Goal: Find specific page/section: Find specific page/section

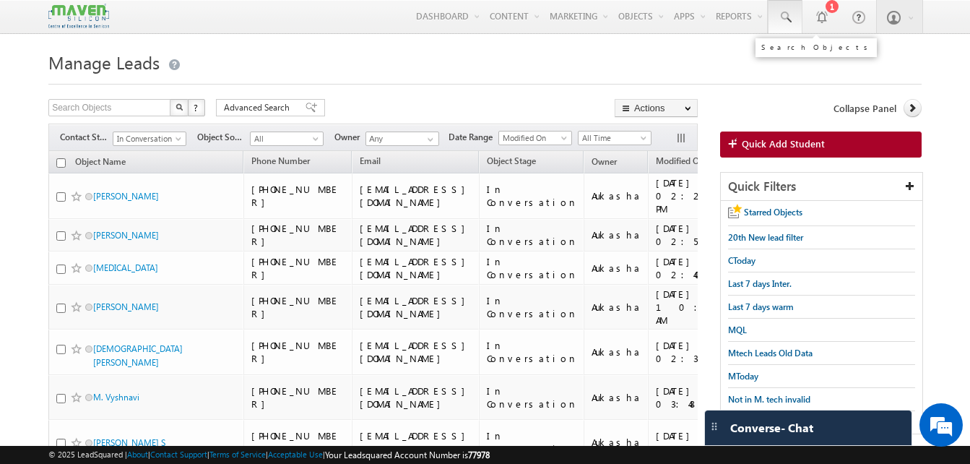
click at [782, 19] on span at bounding box center [785, 17] width 14 height 14
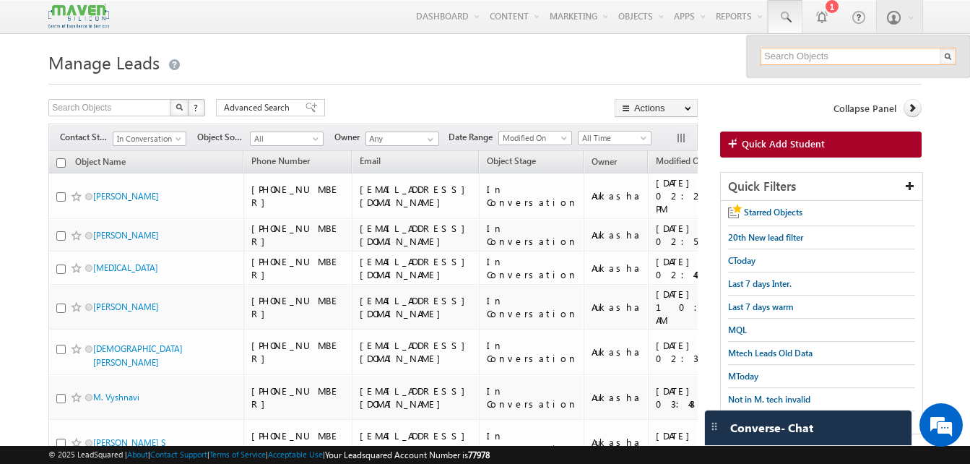
click at [814, 61] on input "text" at bounding box center [858, 56] width 196 height 17
paste input "9353411839"
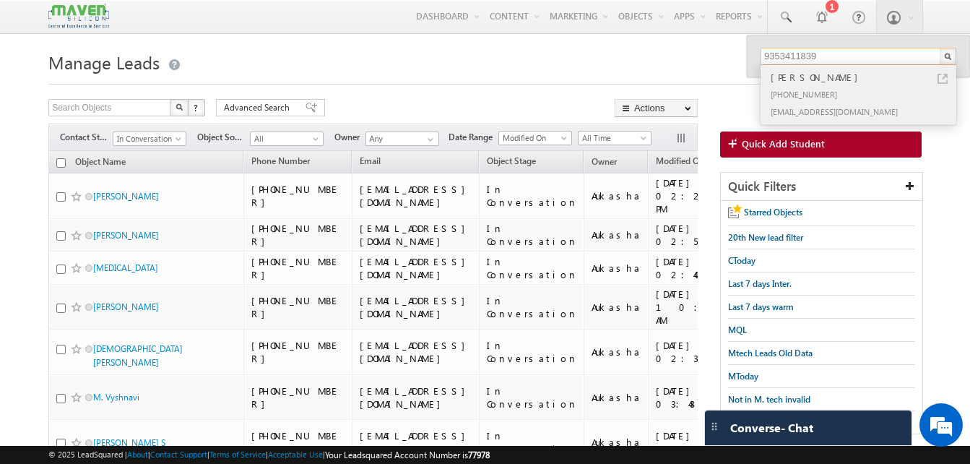
type input "9353411839"
click at [944, 79] on link at bounding box center [942, 79] width 10 height 10
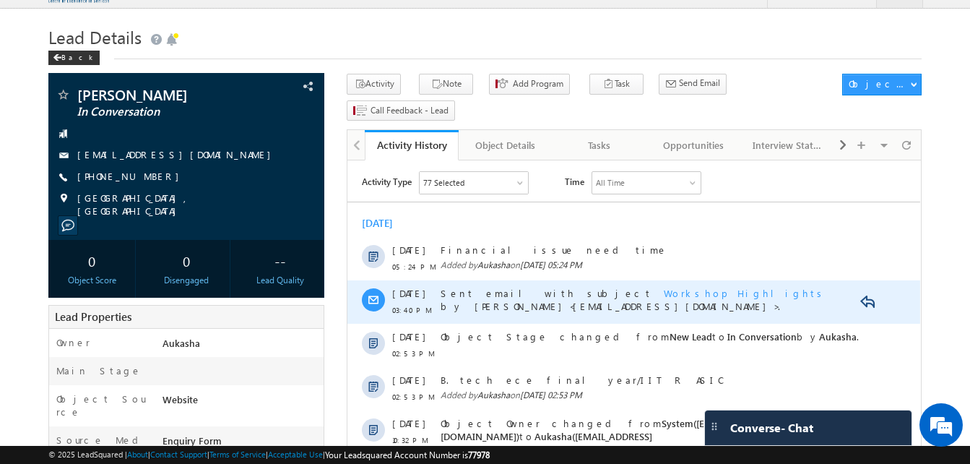
scroll to position [25, 0]
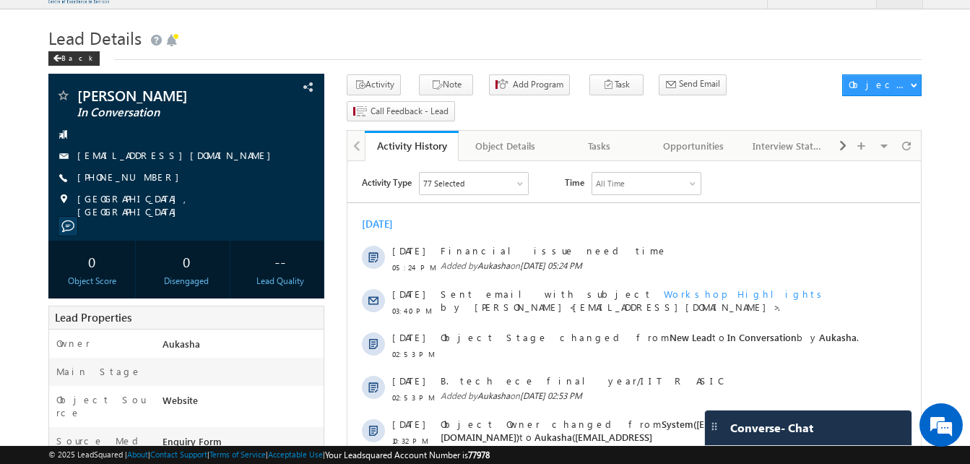
click at [147, 179] on div "+91-8008236722" at bounding box center [186, 177] width 261 height 14
copy div "+91-8008236722"
click at [360, 52] on div "Back" at bounding box center [484, 55] width 873 height 9
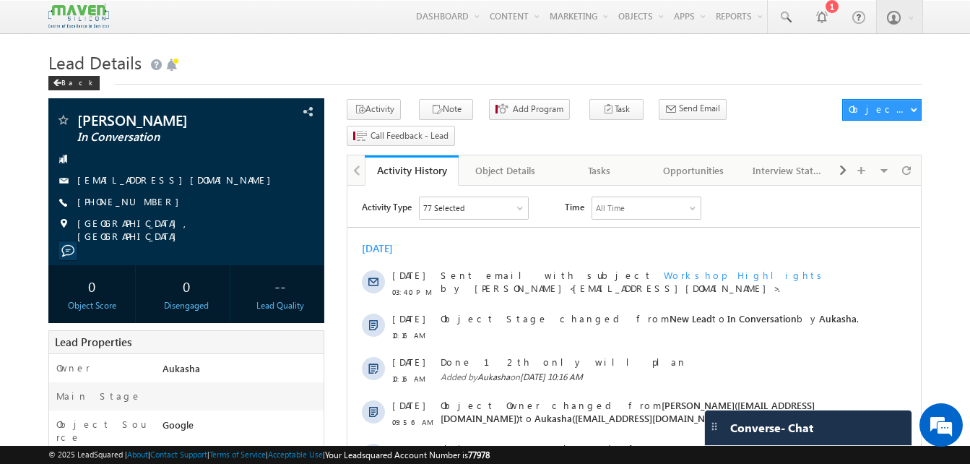
click at [451, 71] on h1 "Lead Details" at bounding box center [484, 61] width 873 height 28
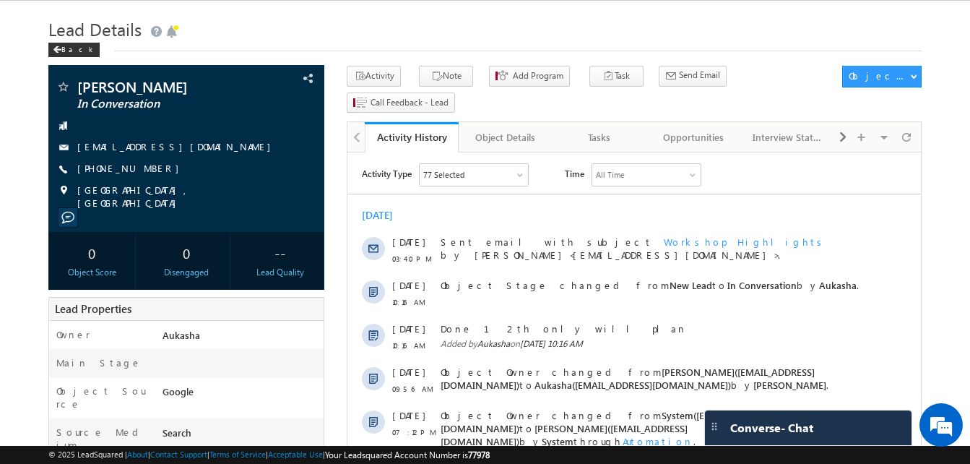
scroll to position [29, 0]
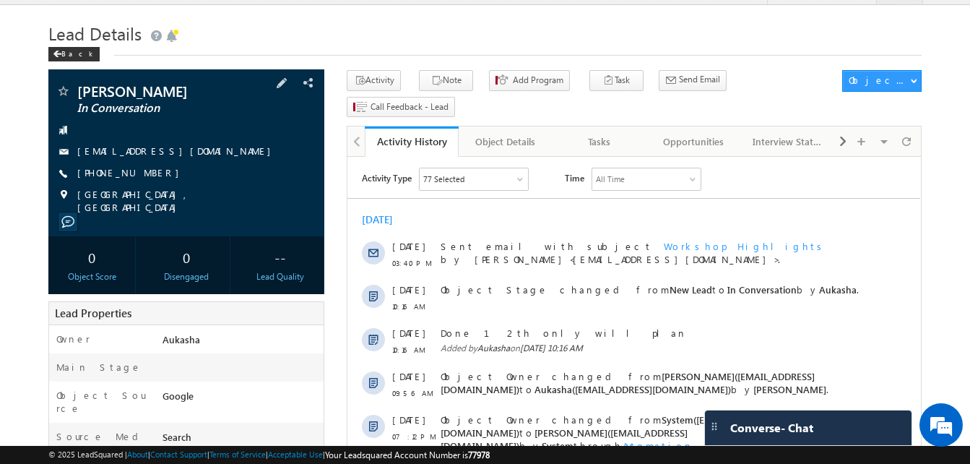
click at [147, 176] on div "+91-9469235054" at bounding box center [186, 173] width 261 height 14
copy div "+91-9469235054"
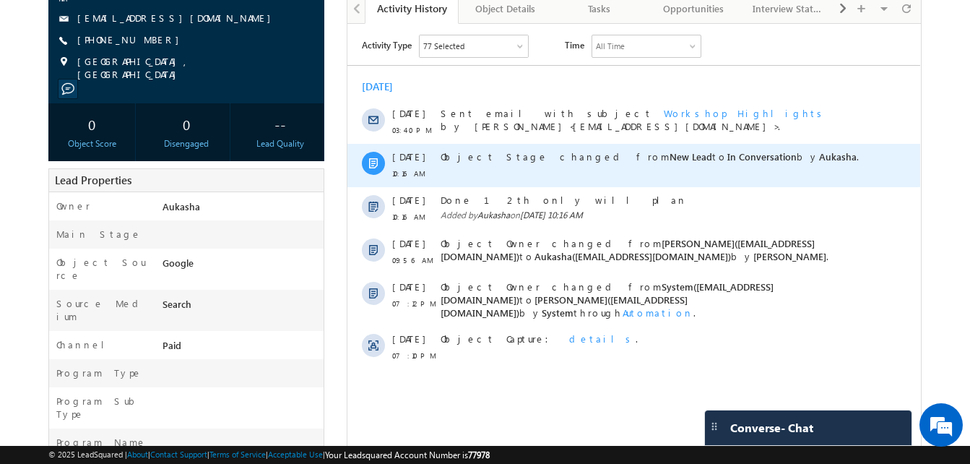
scroll to position [0, 0]
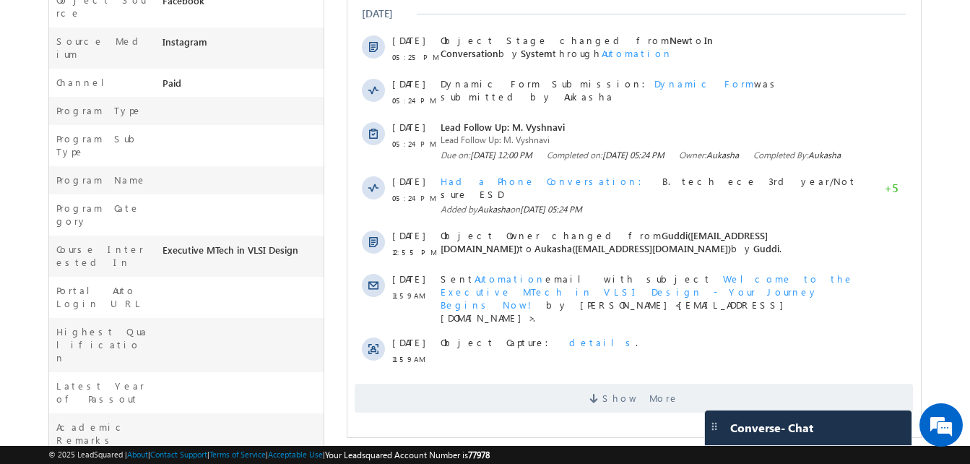
scroll to position [420, 0]
click at [568, 383] on span "Show More" at bounding box center [633, 397] width 558 height 29
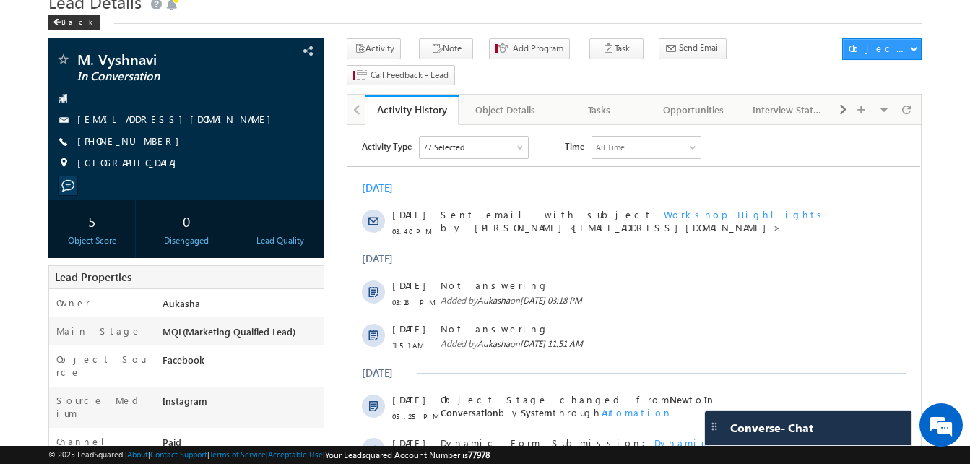
scroll to position [0, 0]
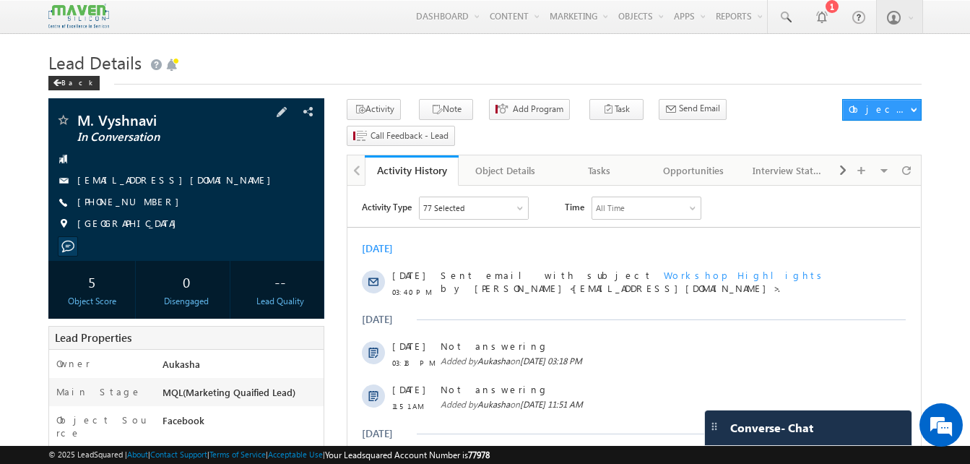
drag, startPoint x: 157, startPoint y: 201, endPoint x: 147, endPoint y: 203, distance: 9.6
click at [147, 203] on div "[PHONE_NUMBER]" at bounding box center [186, 202] width 261 height 14
copy div "[PHONE_NUMBER]"
click at [780, 14] on span at bounding box center [785, 17] width 14 height 14
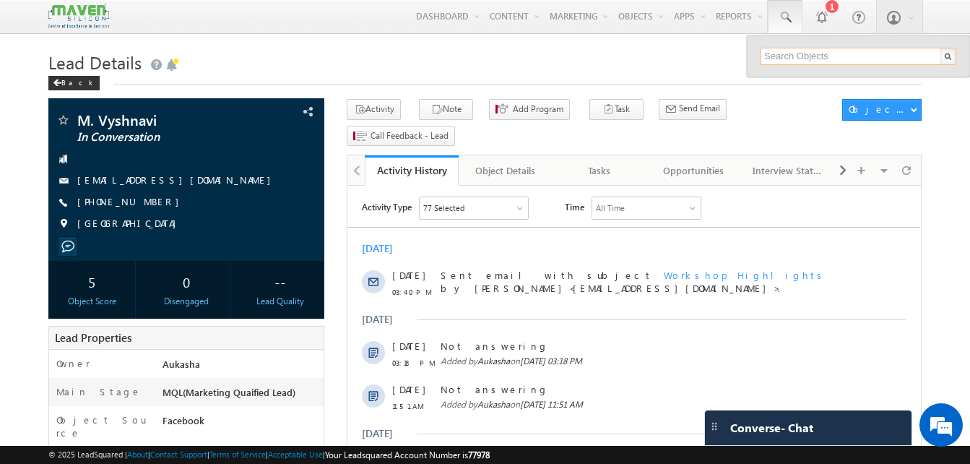
click at [793, 53] on input "text" at bounding box center [858, 56] width 196 height 17
paste input "94692 35054"
type input "9469235054"
click at [840, 51] on input "9469235054" at bounding box center [858, 56] width 196 height 17
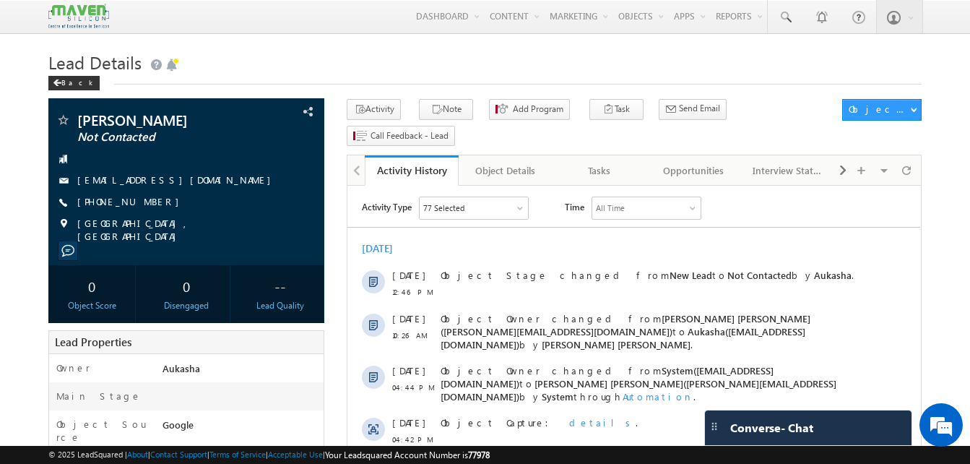
click at [280, 63] on h1 "Lead Details" at bounding box center [484, 61] width 873 height 28
click at [781, 22] on span at bounding box center [785, 17] width 14 height 14
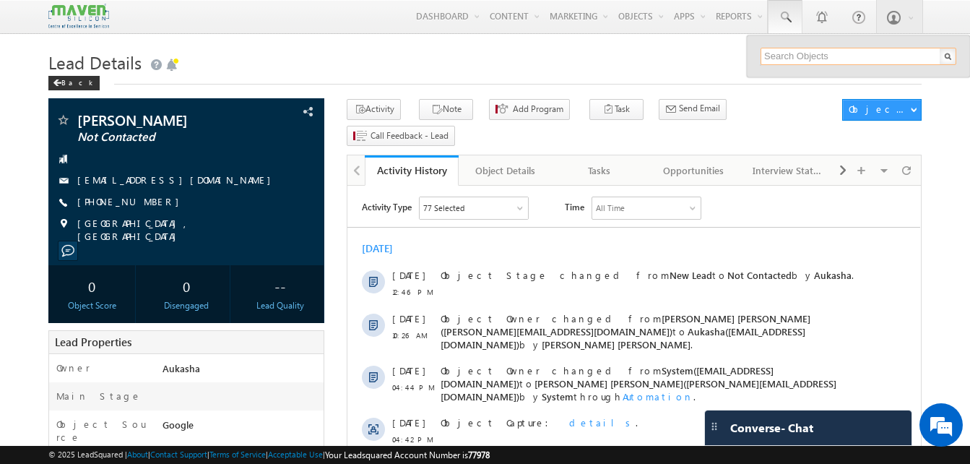
click at [793, 56] on input "text" at bounding box center [858, 56] width 196 height 17
paste input "8360315042"
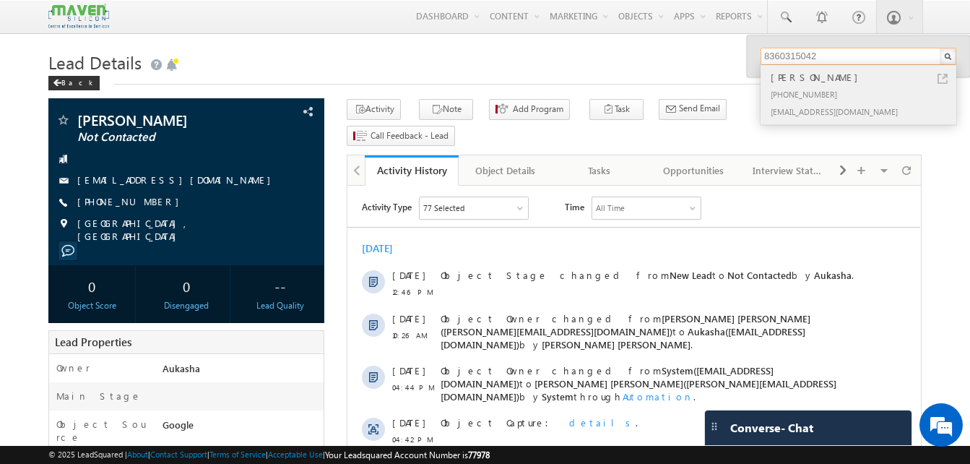
type input "8360315042"
click at [937, 77] on link at bounding box center [942, 79] width 10 height 10
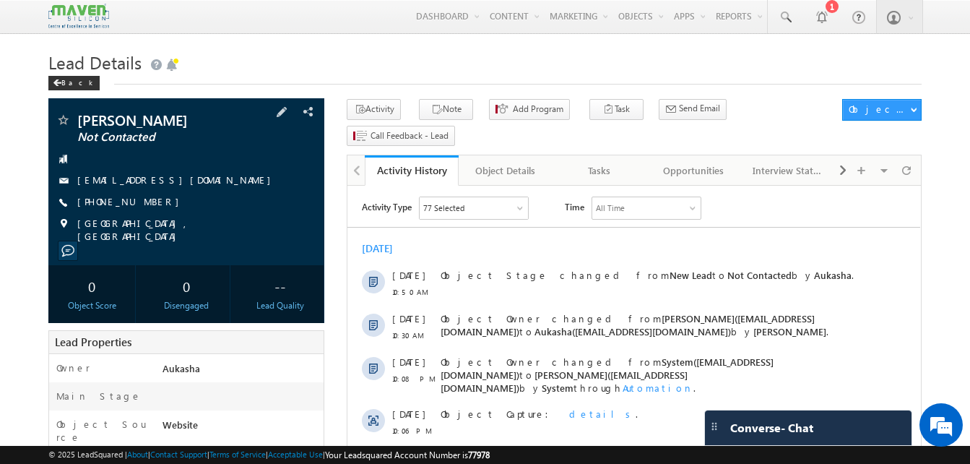
drag, startPoint x: 158, startPoint y: 202, endPoint x: 148, endPoint y: 202, distance: 10.1
click at [148, 202] on div "[PHONE_NUMBER]" at bounding box center [186, 202] width 261 height 14
copy div "[PHONE_NUMBER]"
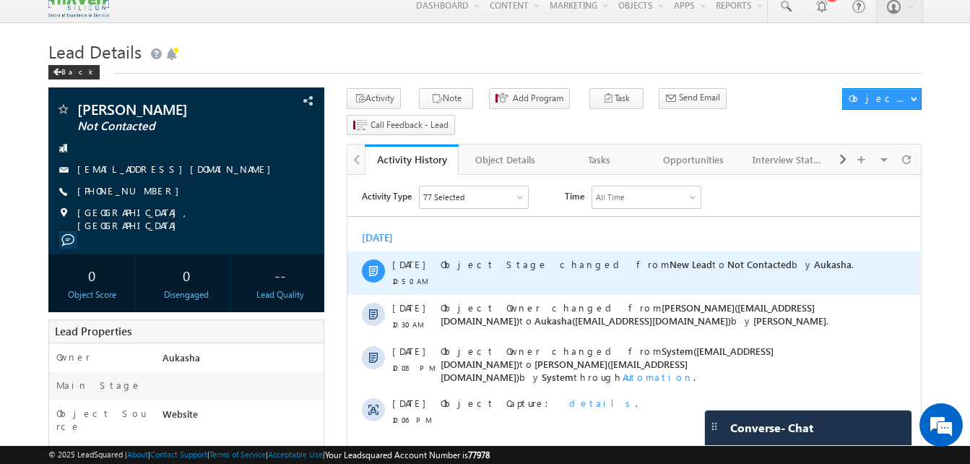
scroll to position [4, 0]
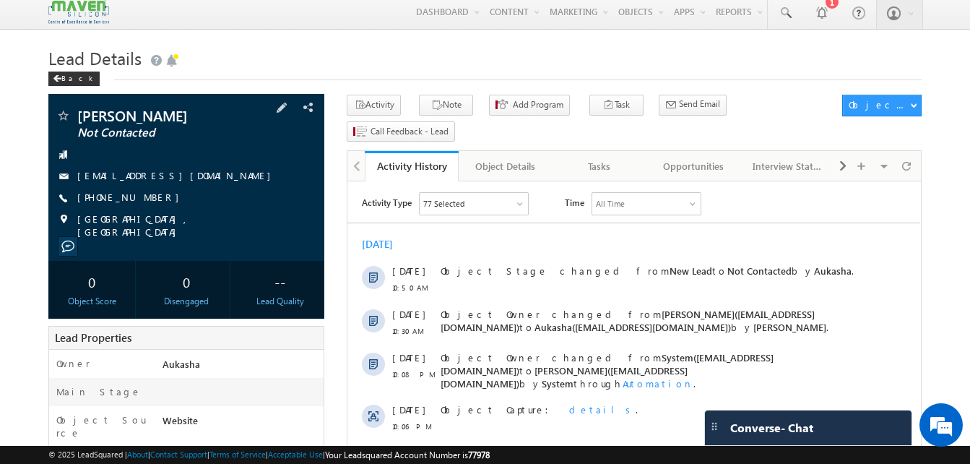
copy div "[PHONE_NUMBER]"
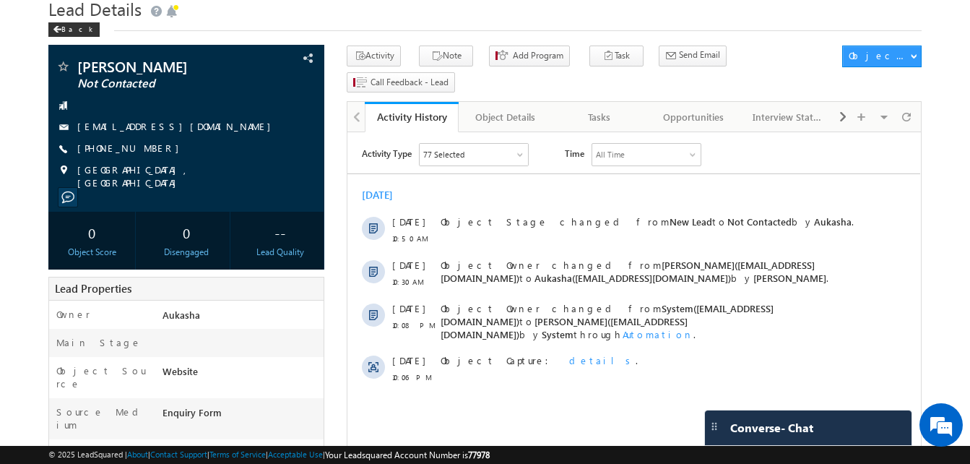
scroll to position [55, 0]
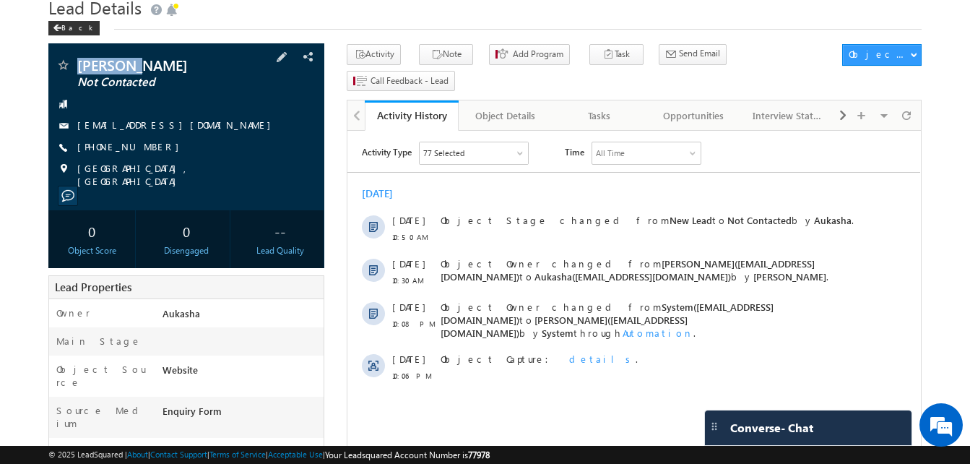
drag, startPoint x: 142, startPoint y: 62, endPoint x: 75, endPoint y: 59, distance: 66.5
click at [75, 59] on div "Vanshika Not Contacted" at bounding box center [186, 65] width 261 height 14
copy div "[PERSON_NAME]"
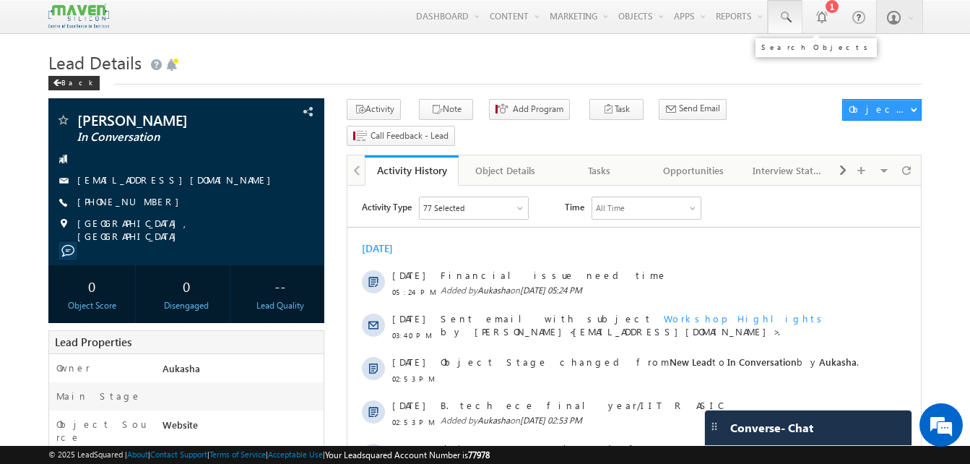
click at [784, 18] on span at bounding box center [785, 17] width 14 height 14
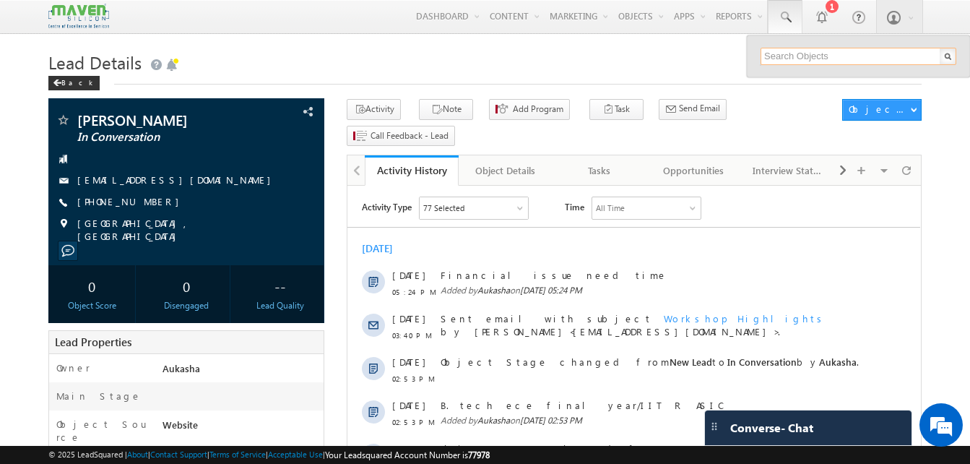
click at [801, 53] on input "text" at bounding box center [858, 56] width 196 height 17
paste input "Sravani"
paste input "8072 346 418"
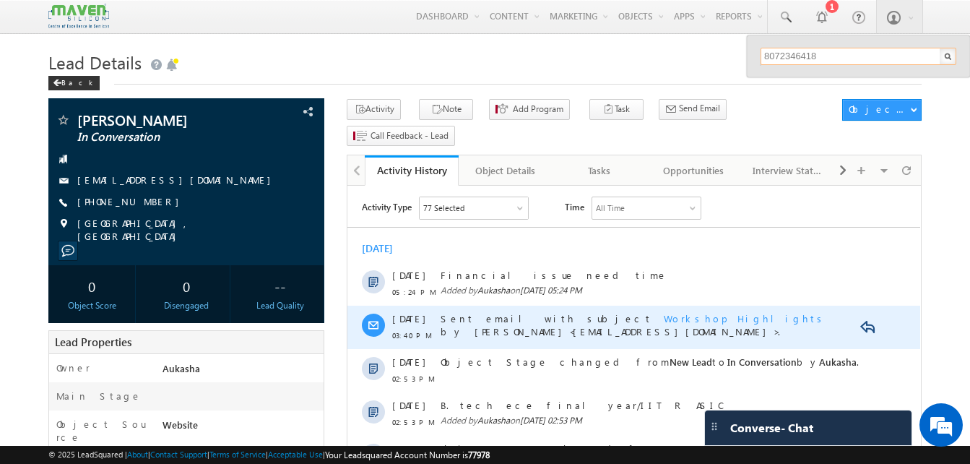
paste input "[PHONE_NUMBER]"
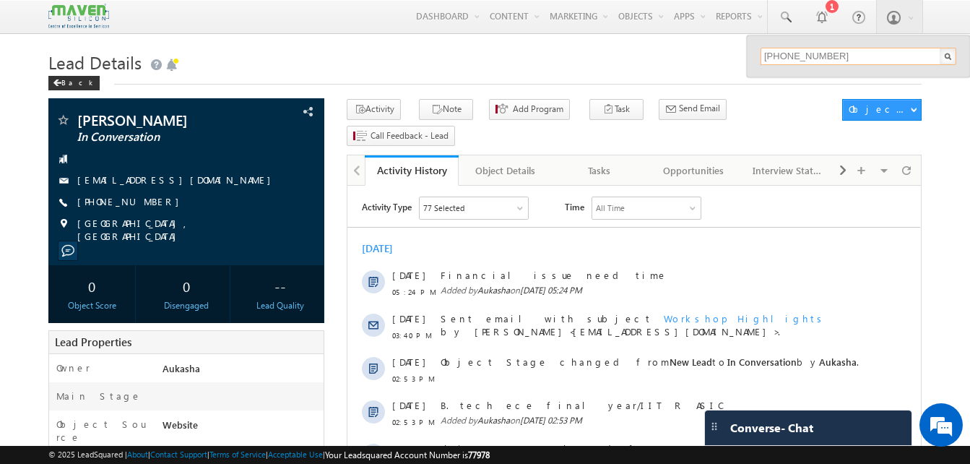
paste input "9371008280"
type input "9371008280"
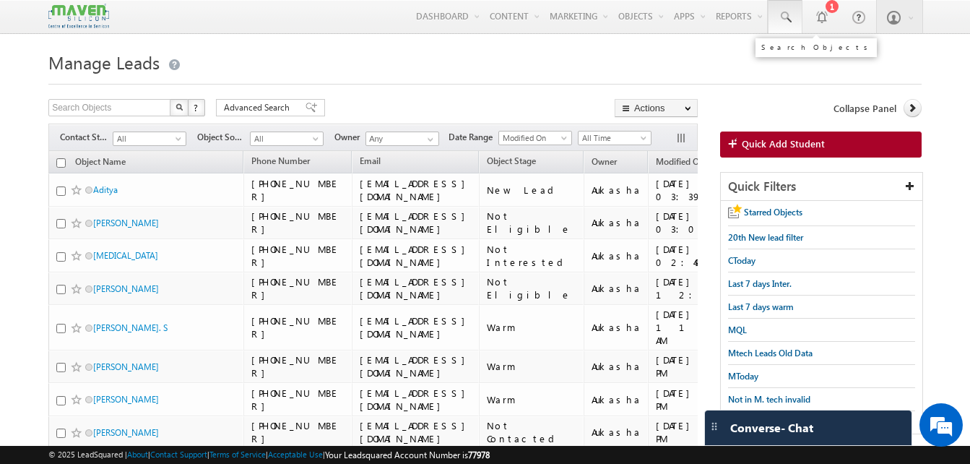
click at [790, 16] on span at bounding box center [785, 17] width 14 height 14
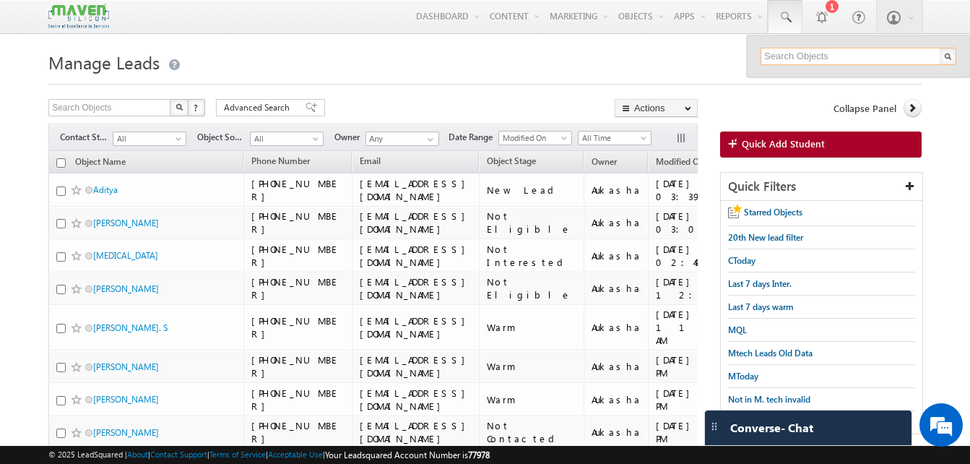
click at [798, 52] on input "text" at bounding box center [858, 56] width 196 height 17
paste input "8439864900"
click at [375, 103] on div "Search Objects X ? 1943 results found Advanced Search Advanced Search Advanced …" at bounding box center [372, 109] width 649 height 21
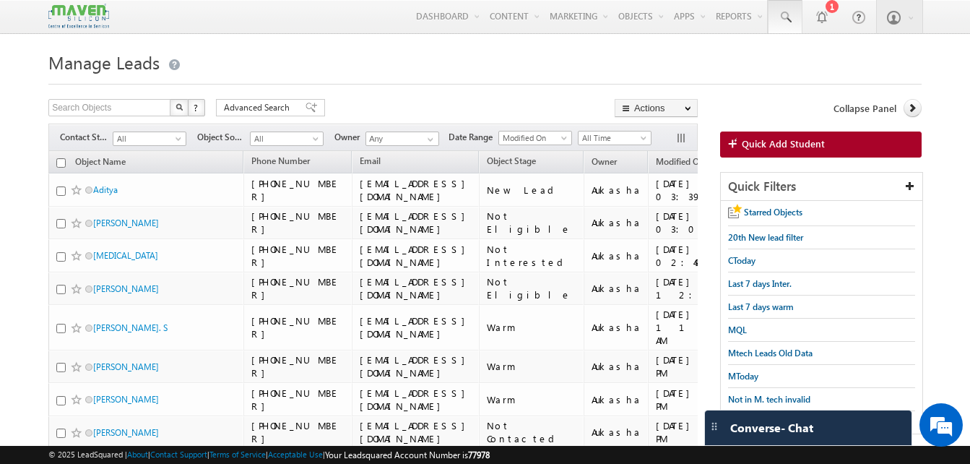
click at [795, 20] on link at bounding box center [784, 16] width 35 height 33
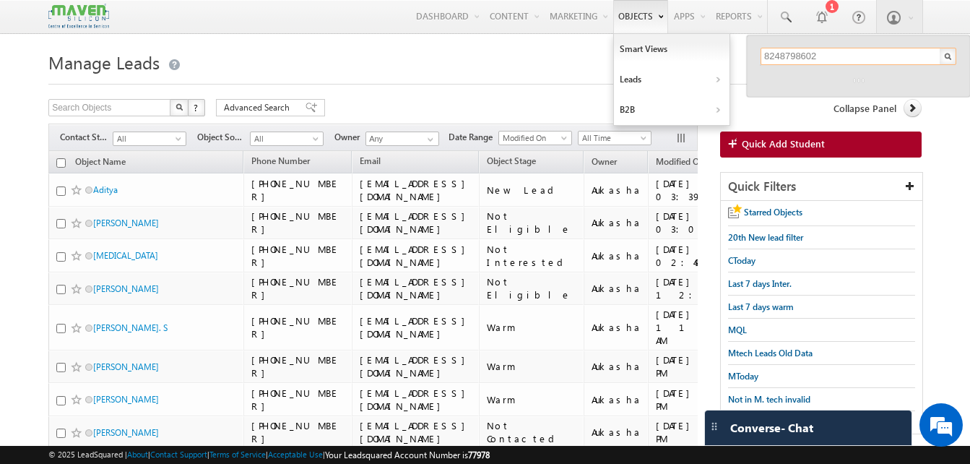
type input "8248798602"
